Goal: Transaction & Acquisition: Purchase product/service

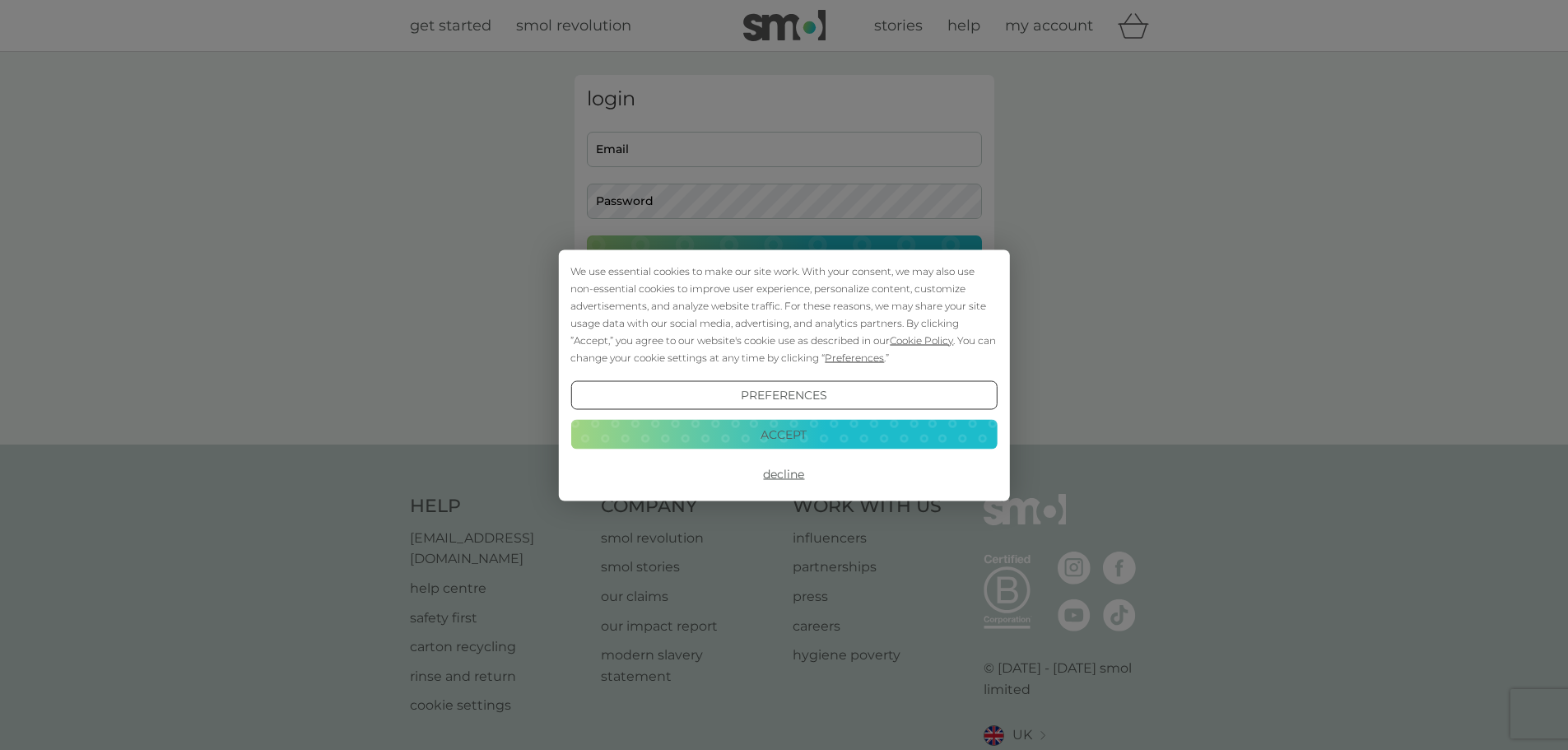
type input "[EMAIL_ADDRESS][DOMAIN_NAME]"
click at [770, 439] on button "Accept" at bounding box center [784, 434] width 427 height 29
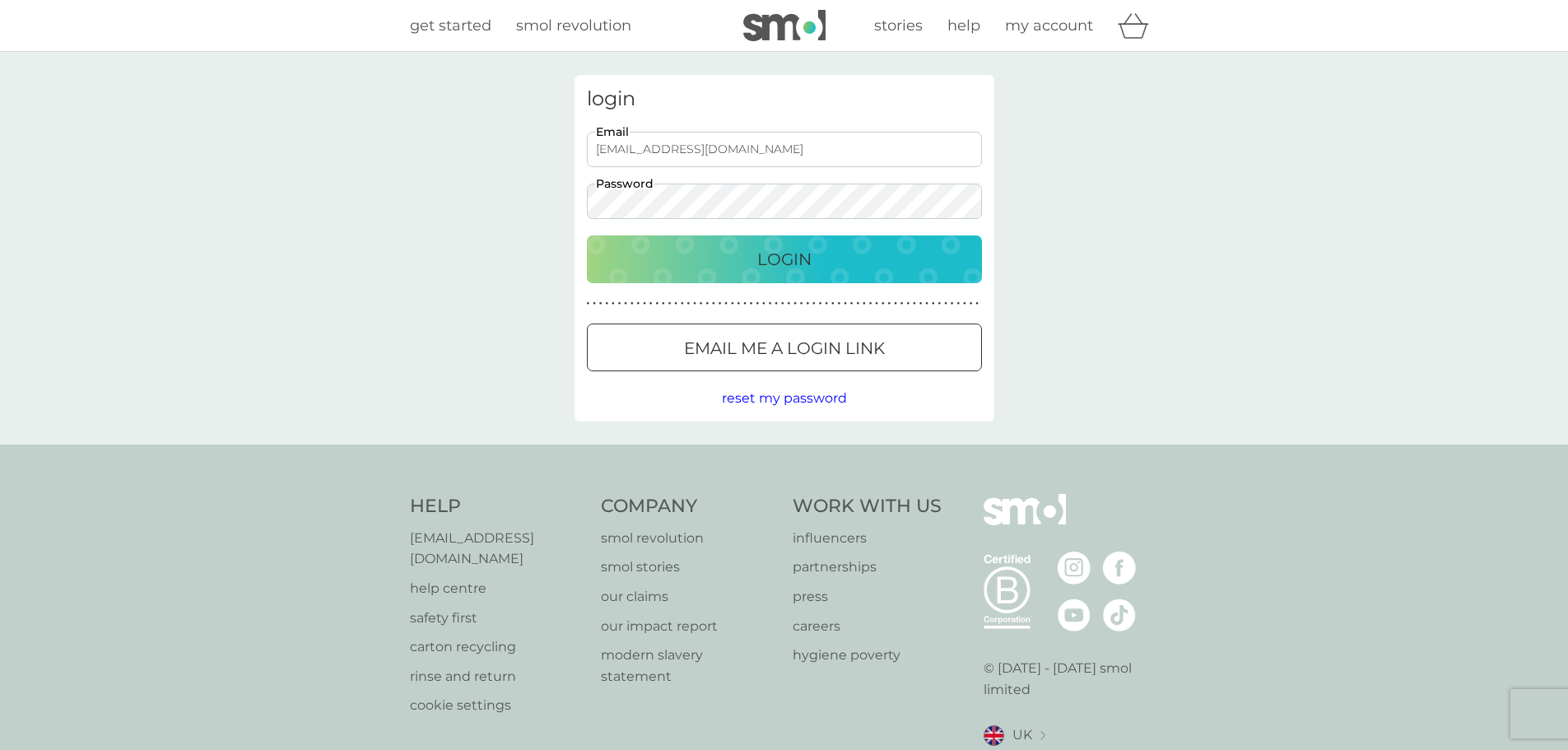
click at [755, 275] on button "Login" at bounding box center [784, 259] width 395 height 48
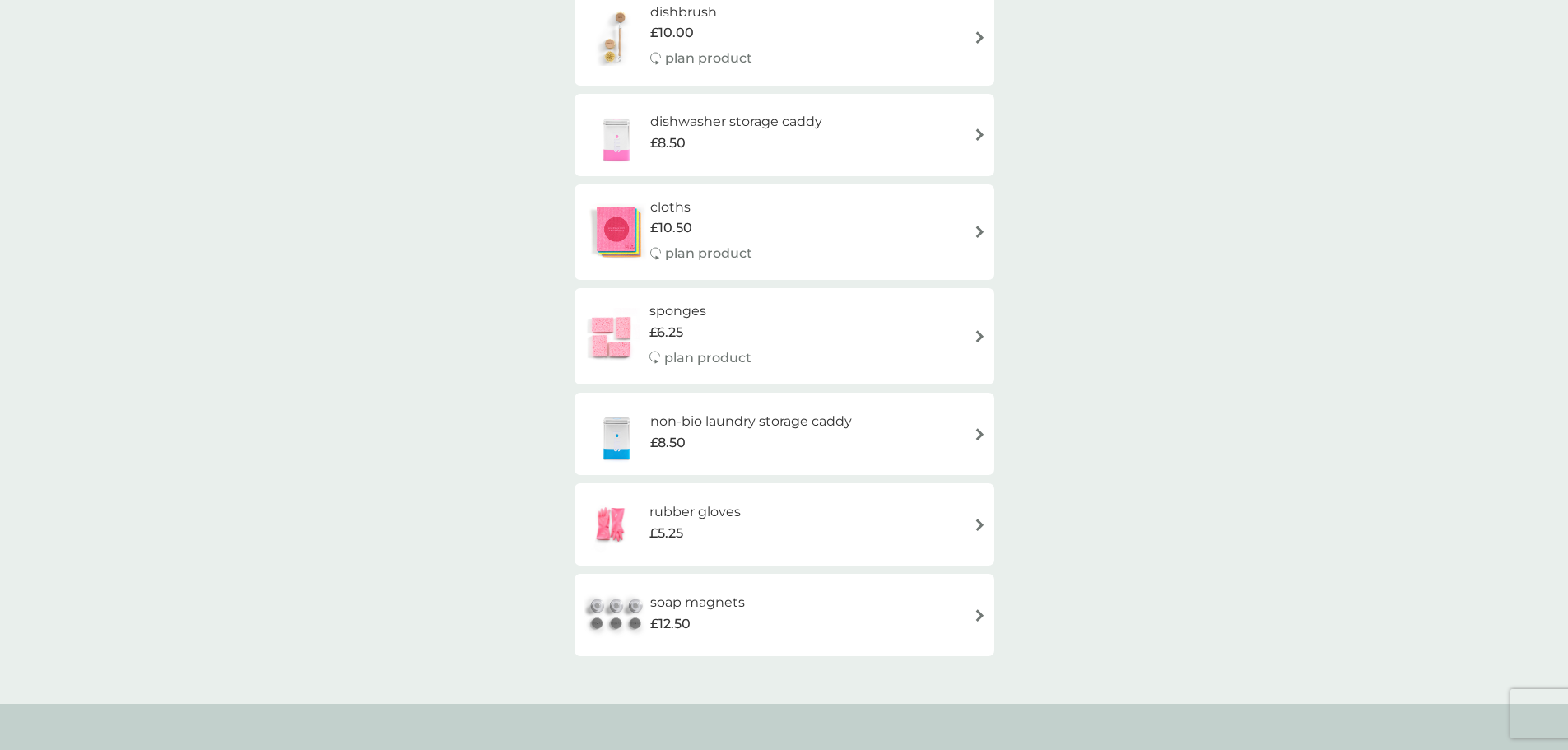
scroll to position [247, 0]
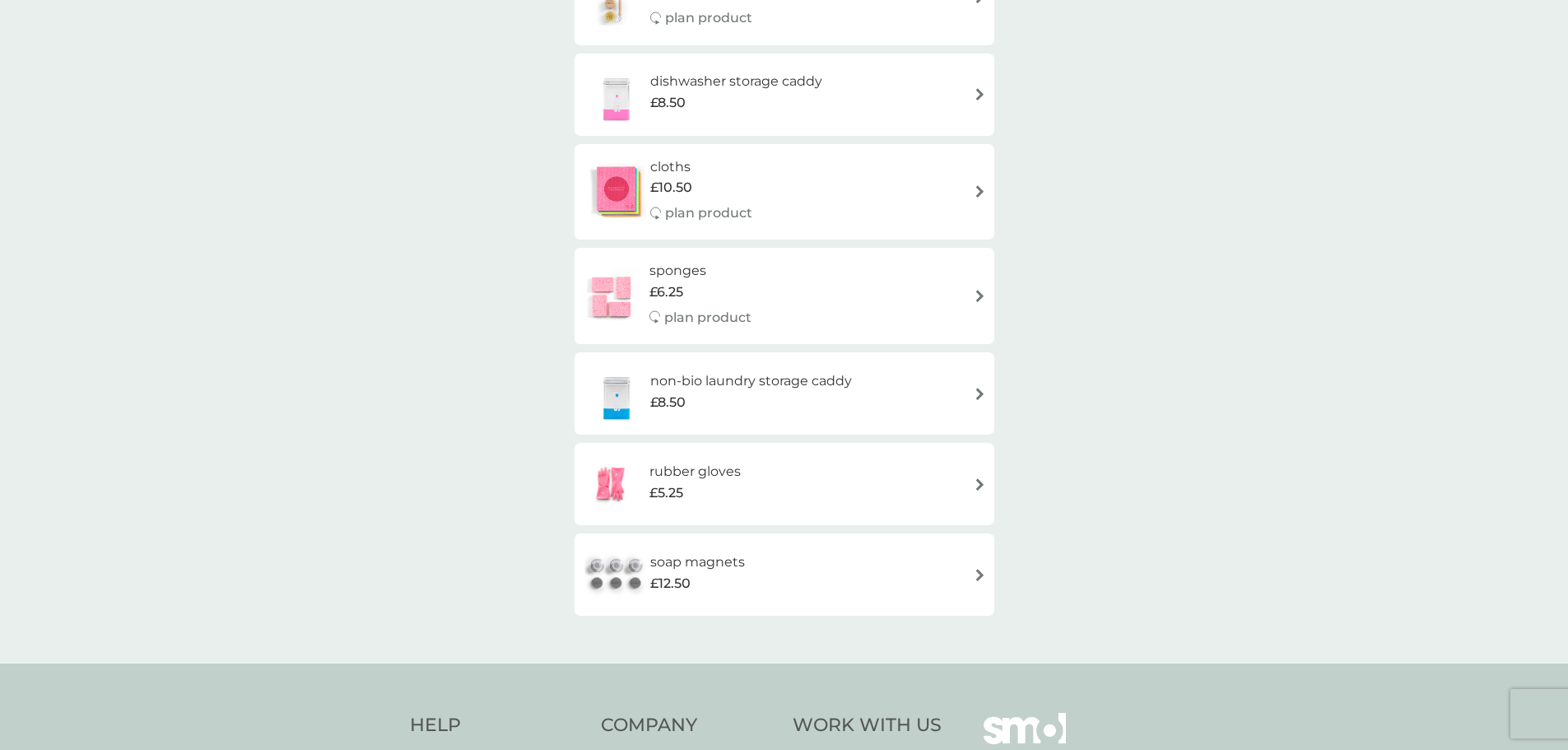
click at [1159, 338] on div "smol shop all products Accessories Cleaning Dishwash Laundry Personal Care Spar…" at bounding box center [784, 234] width 1568 height 858
